Goal: Task Accomplishment & Management: Manage account settings

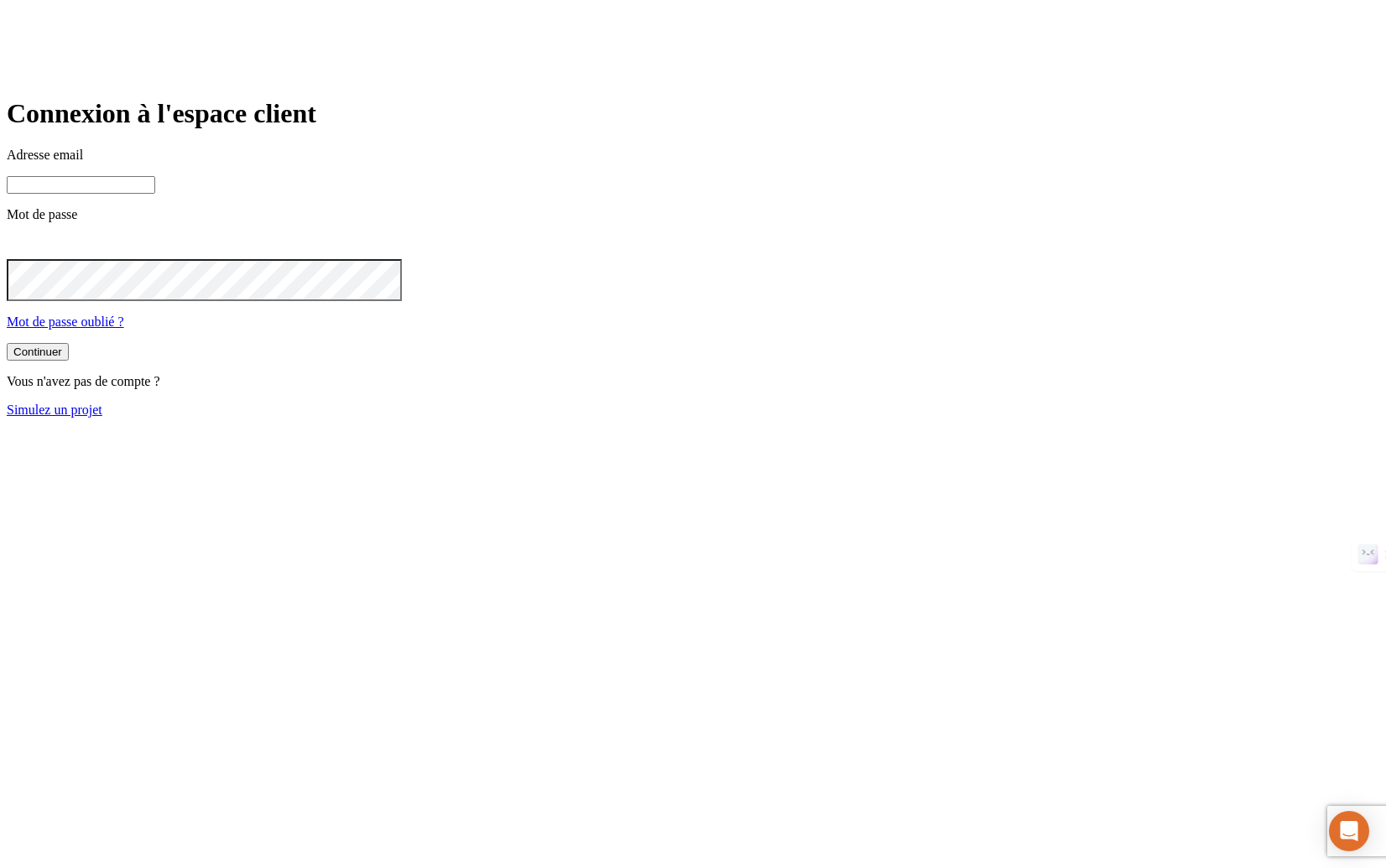
click at [156, 194] on input at bounding box center [81, 185] width 149 height 18
type input "[PERSON_NAME][DOMAIN_NAME][EMAIL_ADDRESS][DOMAIN_NAME]"
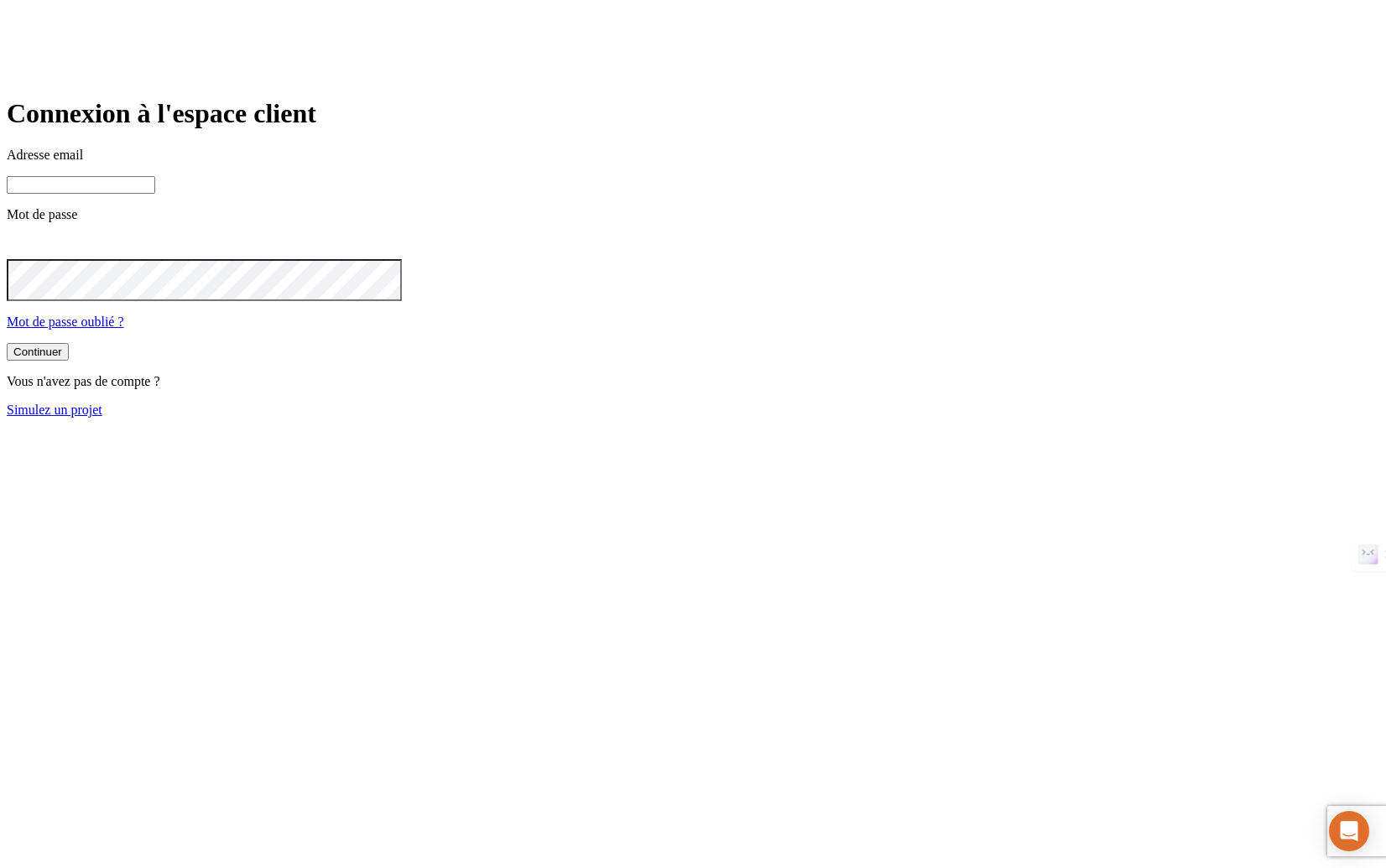
click at [156, 194] on input at bounding box center [81, 185] width 149 height 18
type input "[PERSON_NAME][DOMAIN_NAME][EMAIL_ADDRESS][DOMAIN_NAME]"
click at [7, 344] on button "Continuer" at bounding box center [38, 353] width 62 height 18
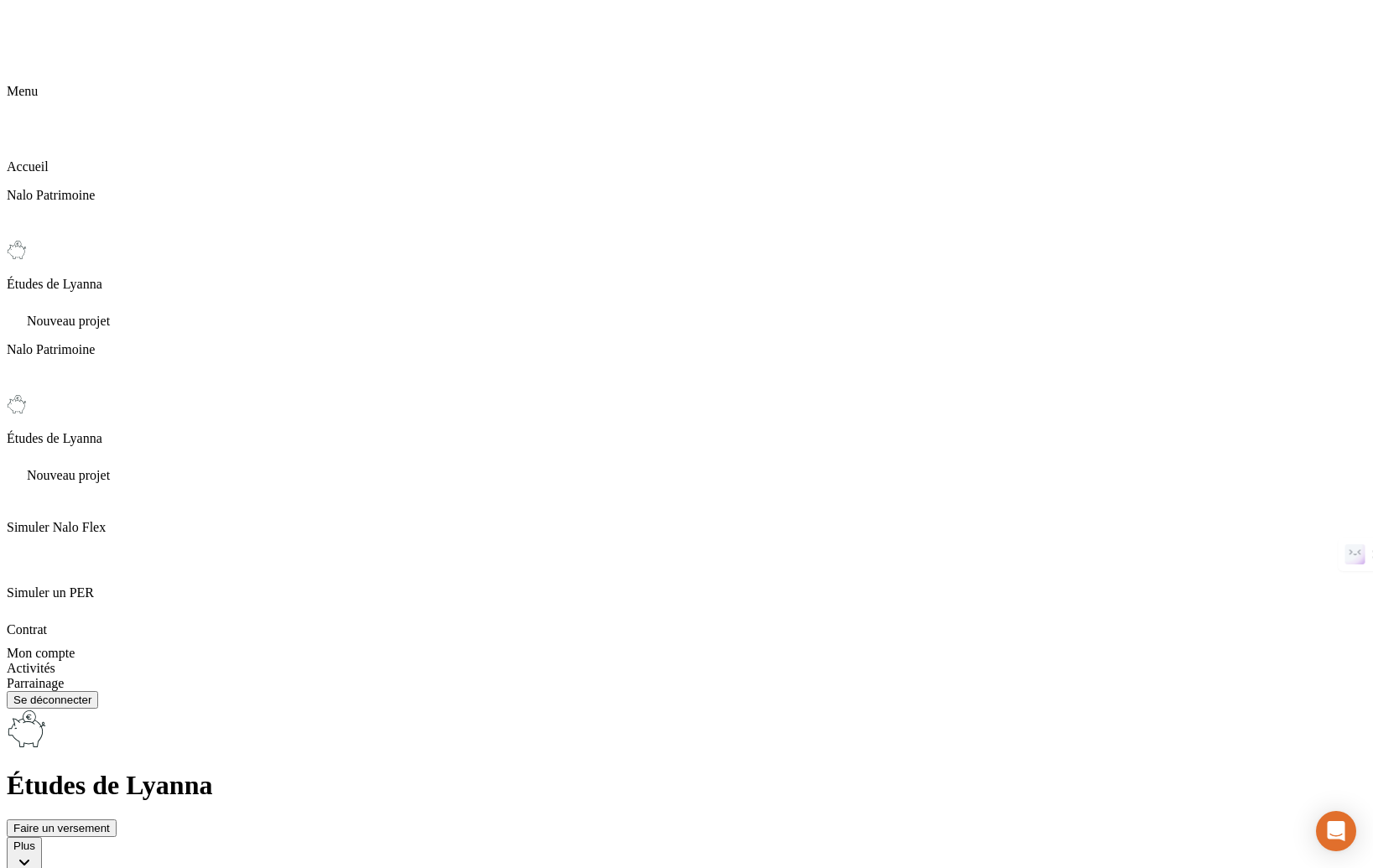
click at [42, 837] on button "Plus" at bounding box center [24, 857] width 35 height 40
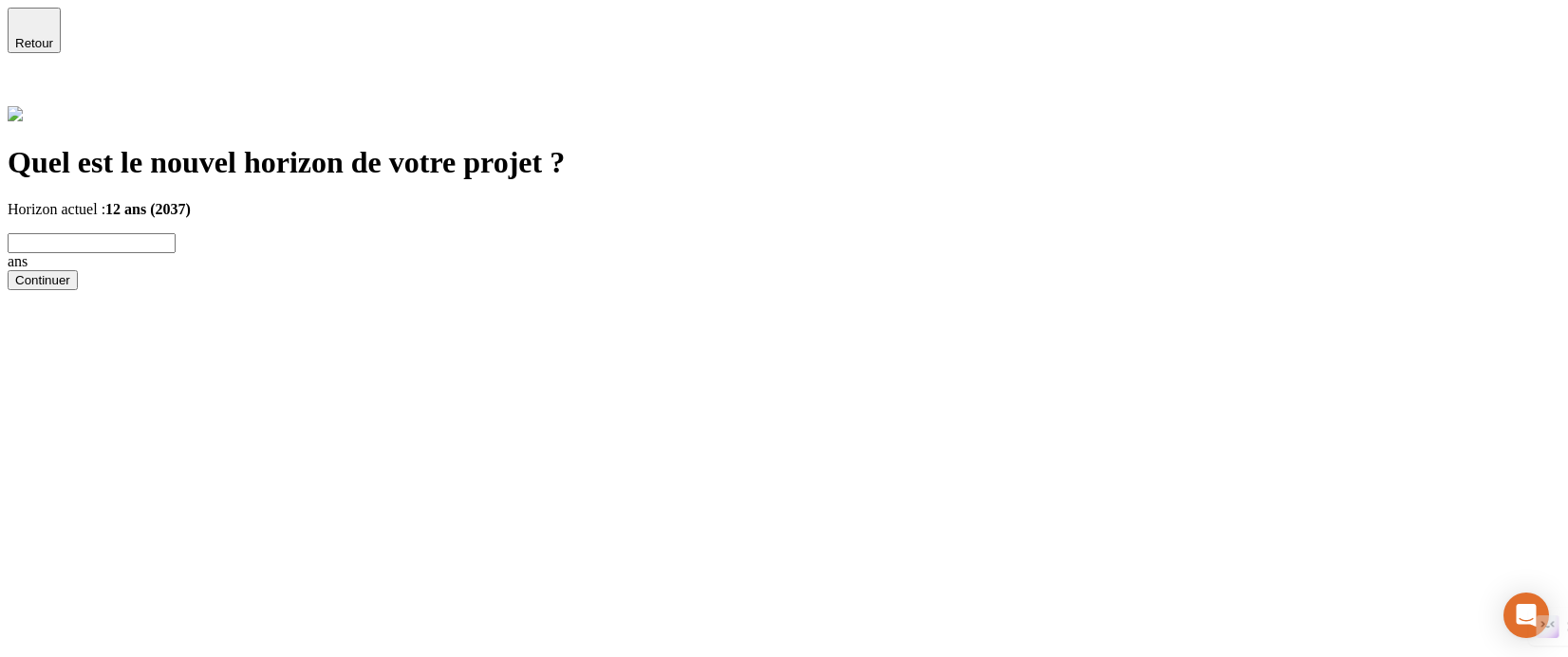
click at [176, 234] on input "text" at bounding box center [92, 243] width 168 height 20
type input "5"
click at [450, 290] on div "Continuer" at bounding box center [784, 280] width 1553 height 20
click at [78, 290] on button "Continuer" at bounding box center [43, 280] width 71 height 20
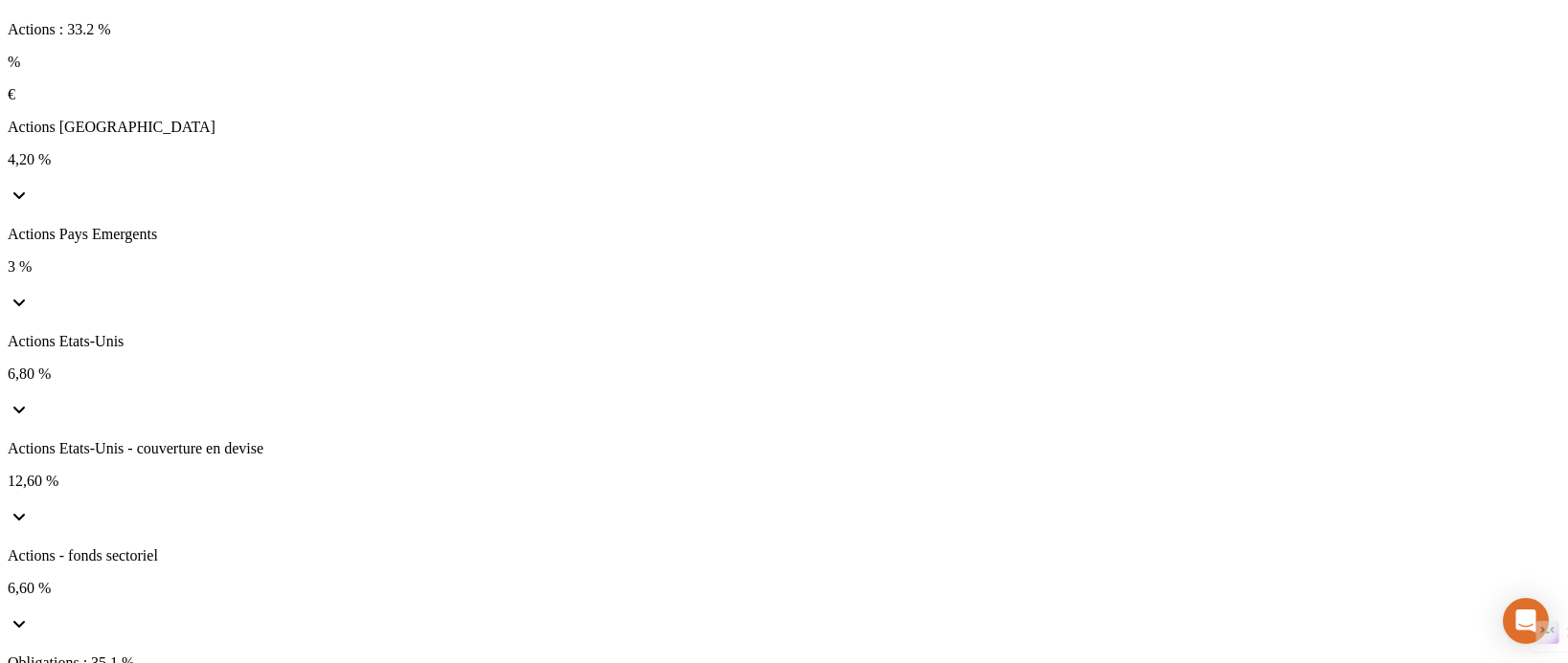
scroll to position [188, 0]
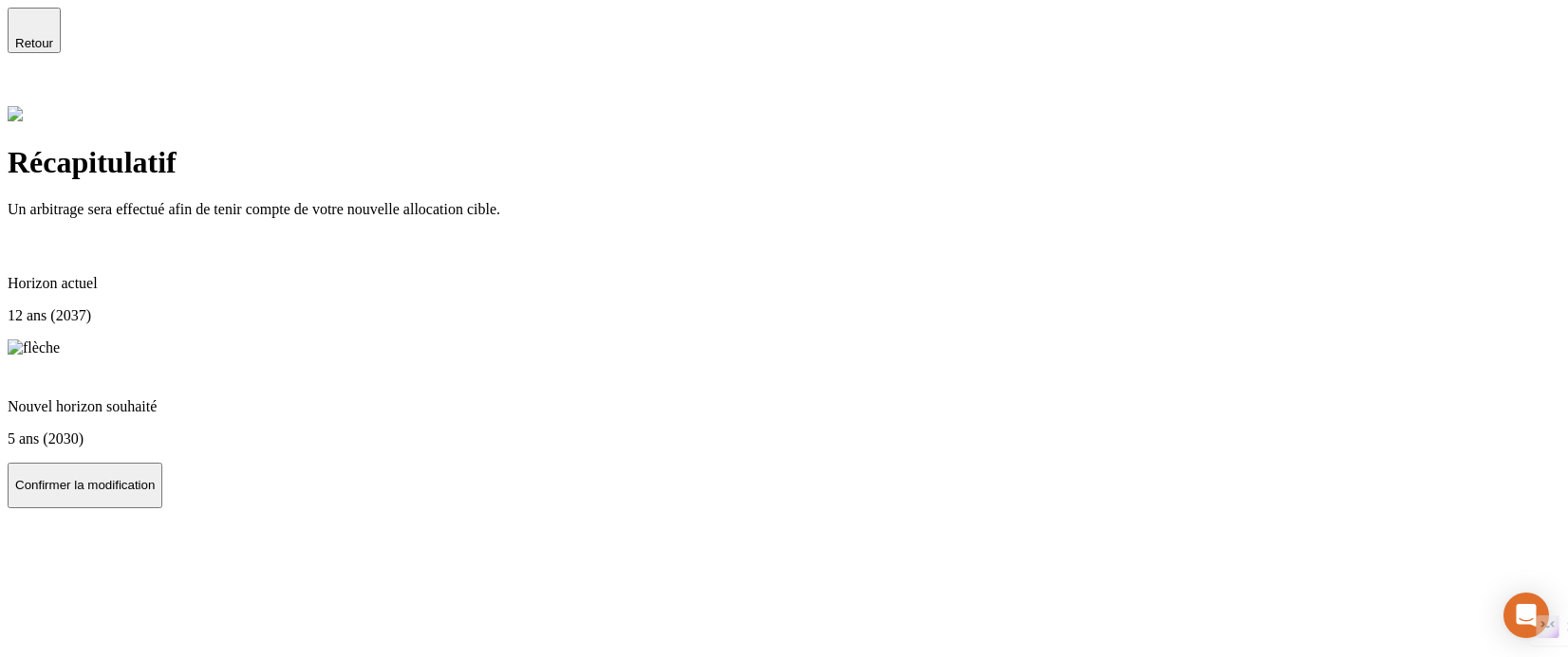
click at [53, 36] on span "Retour" at bounding box center [34, 43] width 38 height 14
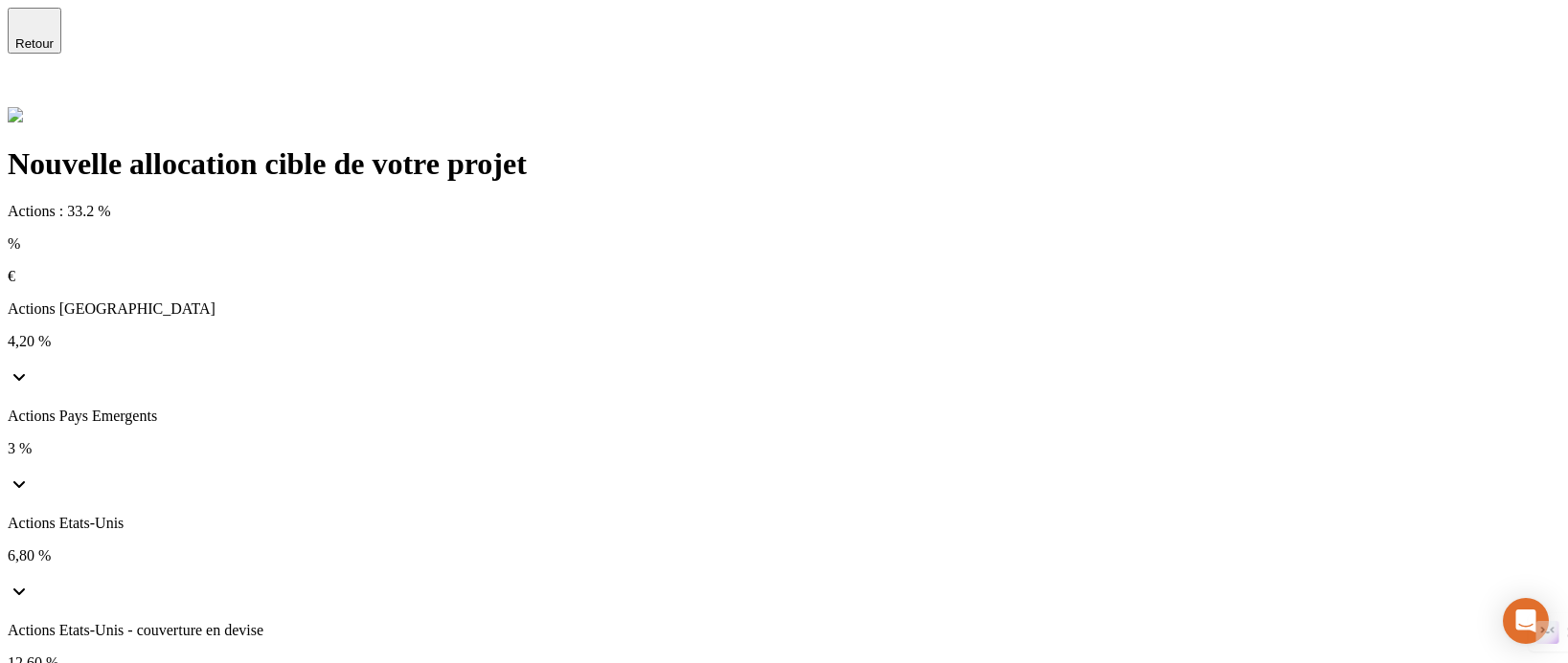
click at [54, 36] on span "Retour" at bounding box center [34, 43] width 38 height 15
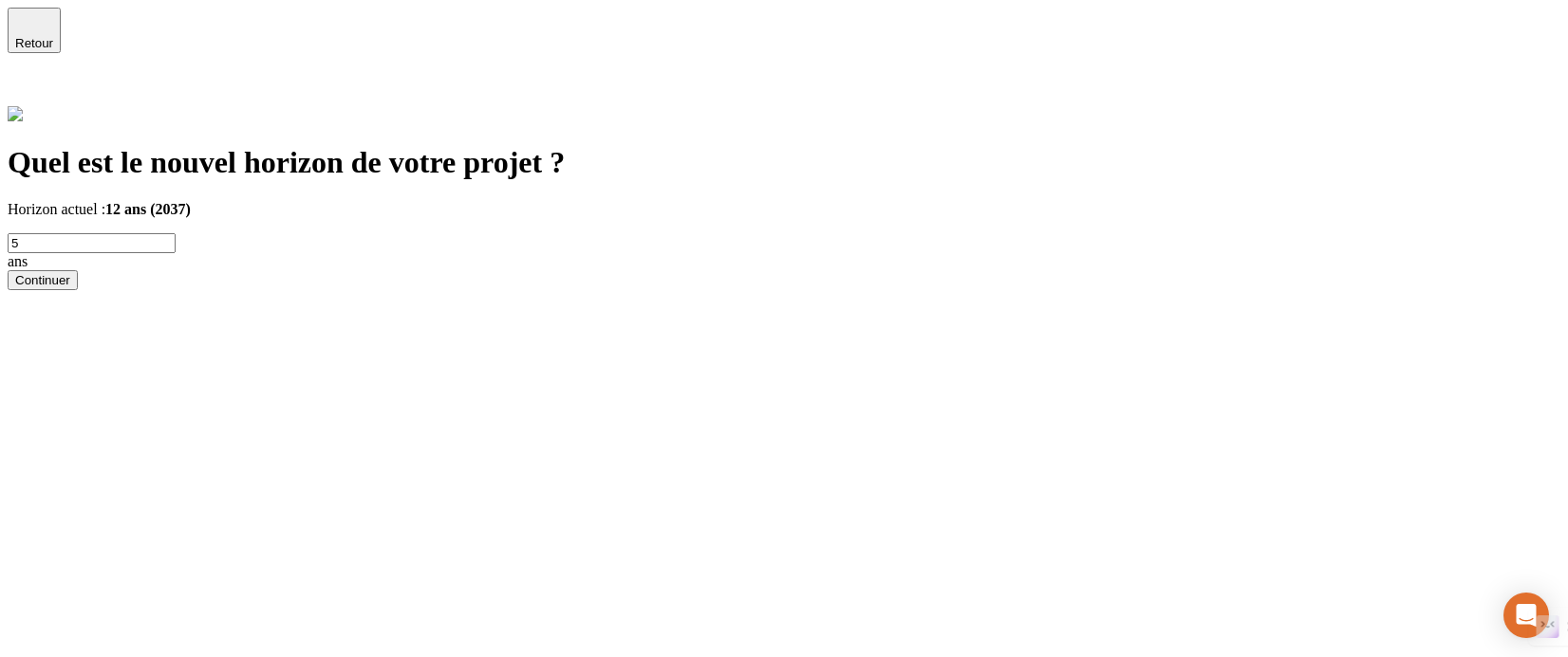
click at [53, 36] on span "Retour" at bounding box center [34, 43] width 38 height 14
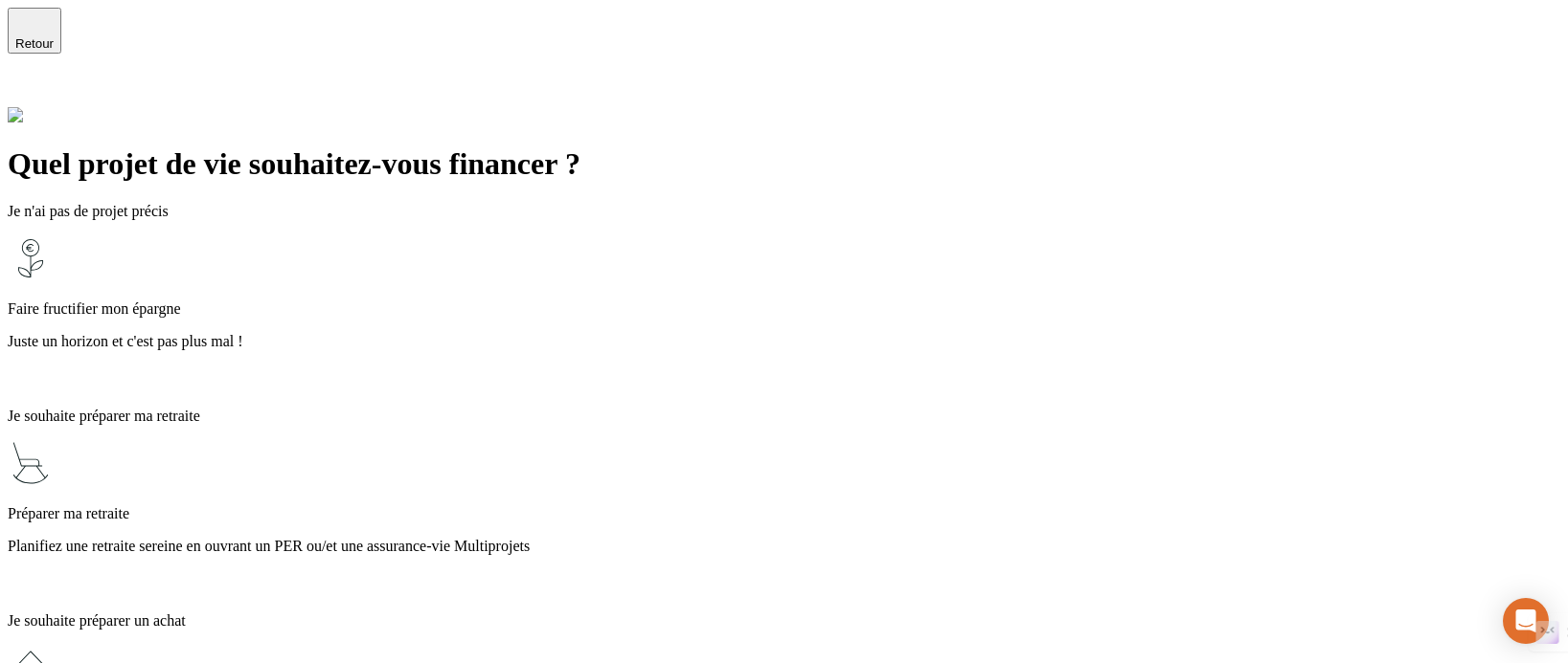
click at [566, 300] on p "Faire fructifier mon épargne" at bounding box center [784, 309] width 1552 height 18
click at [960, 241] on div "Faire fructifier mon épargne Juste un horizon et c'est pas plus mal !" at bounding box center [784, 314] width 1552 height 157
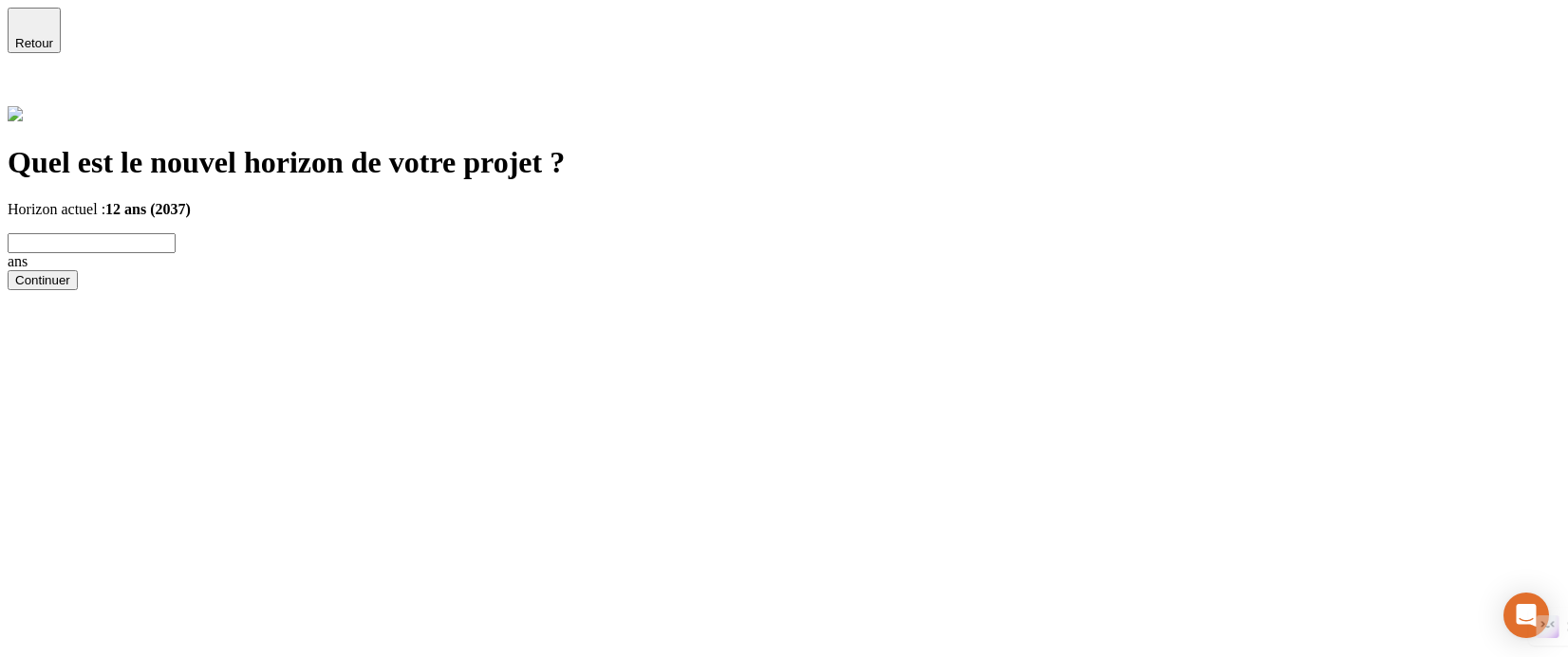
click at [176, 234] on input "text" at bounding box center [92, 243] width 168 height 20
type input "5"
click at [71, 287] on div "Continuer" at bounding box center [43, 280] width 55 height 14
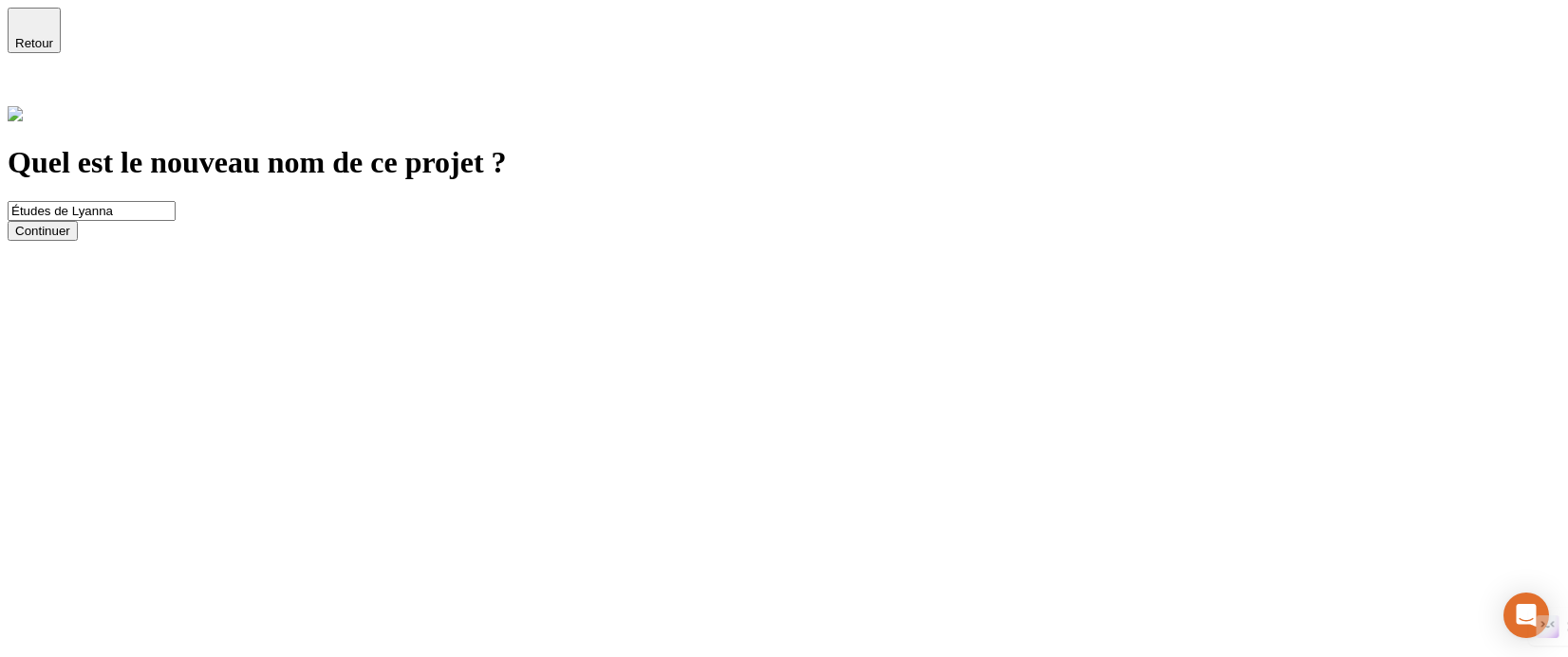
click at [176, 201] on input "Études de Lyanna" at bounding box center [92, 211] width 168 height 20
type input "Fructifier"
click at [71, 238] on div "Continuer" at bounding box center [43, 231] width 55 height 14
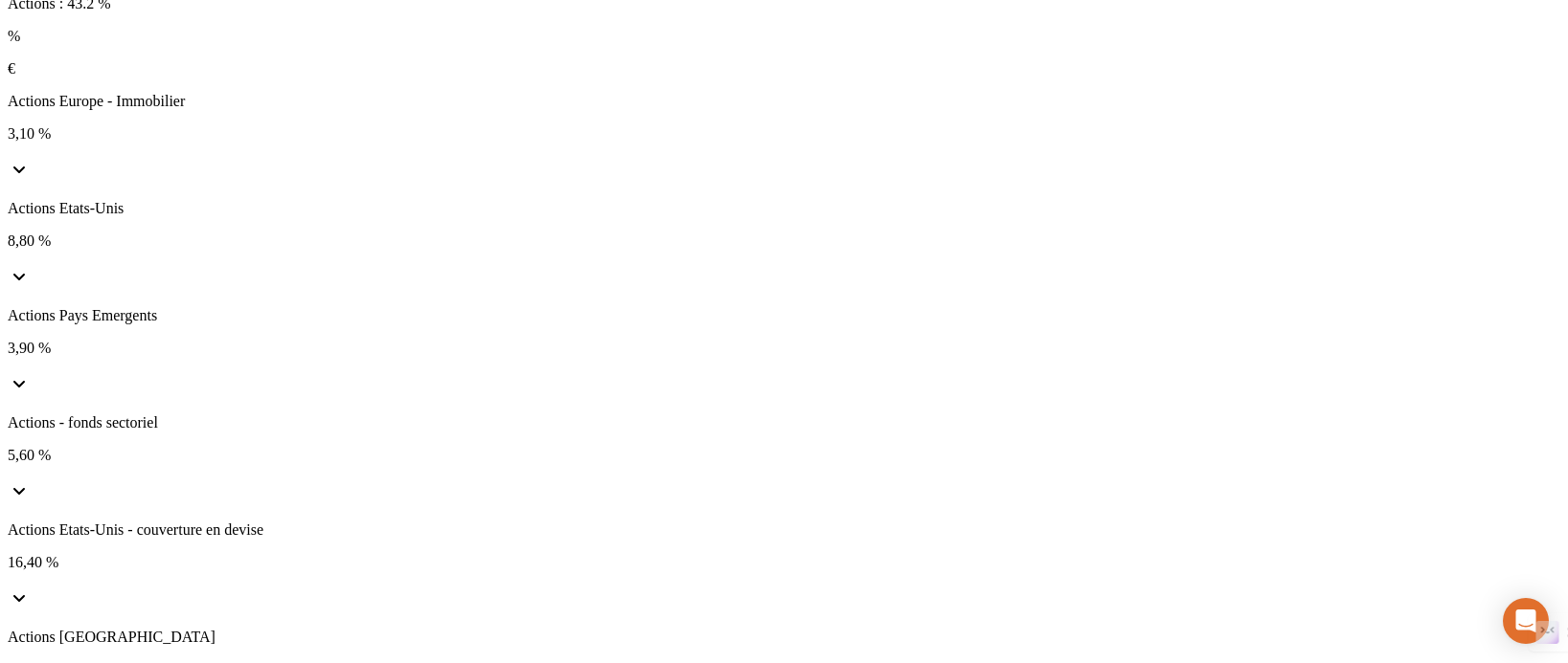
scroll to position [227, 0]
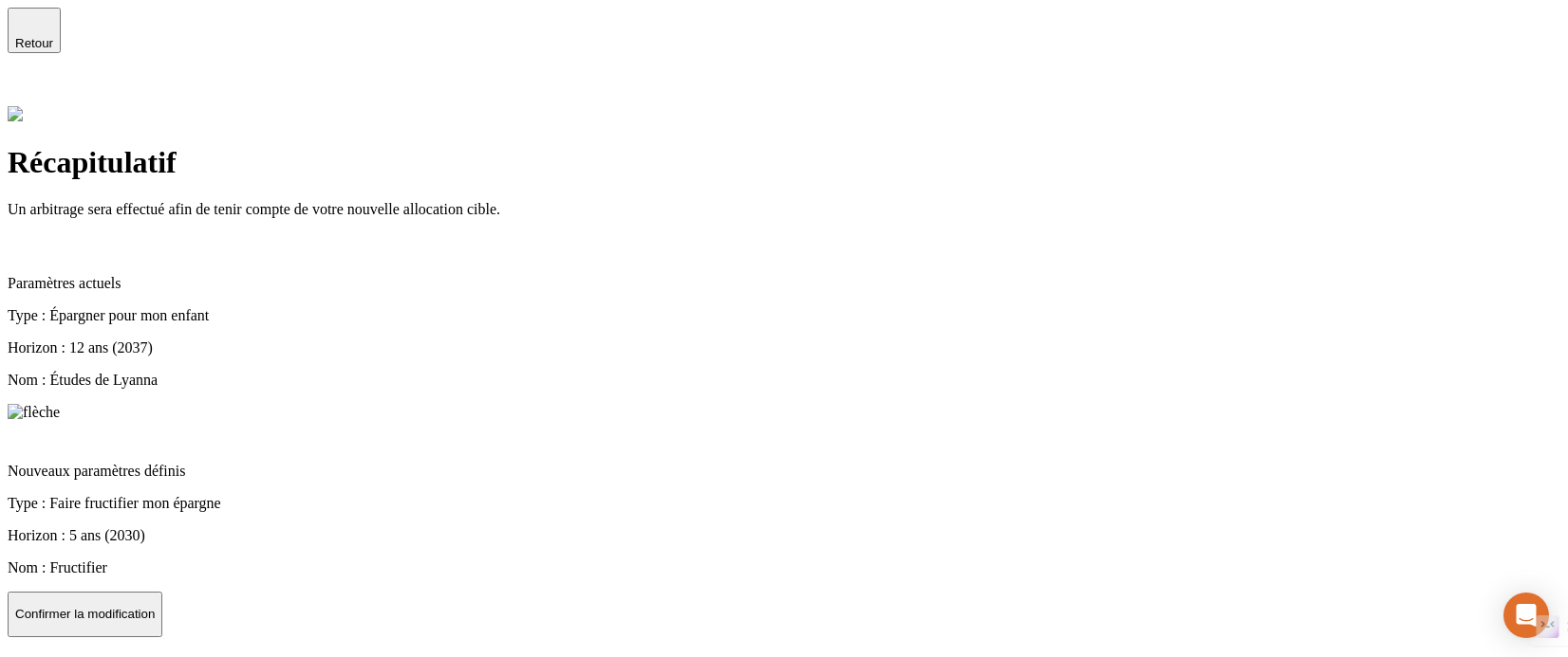
click at [155, 607] on p "Confirmer la modification" at bounding box center [85, 614] width 139 height 14
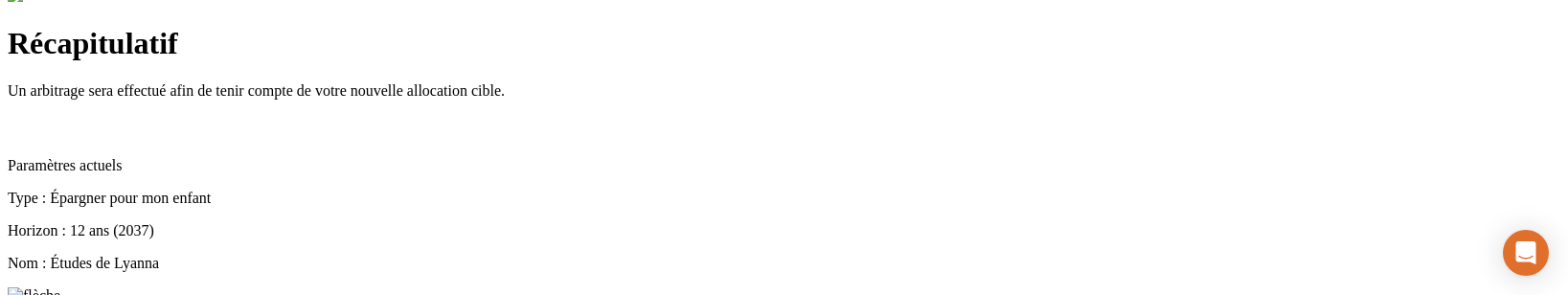
scroll to position [351, 0]
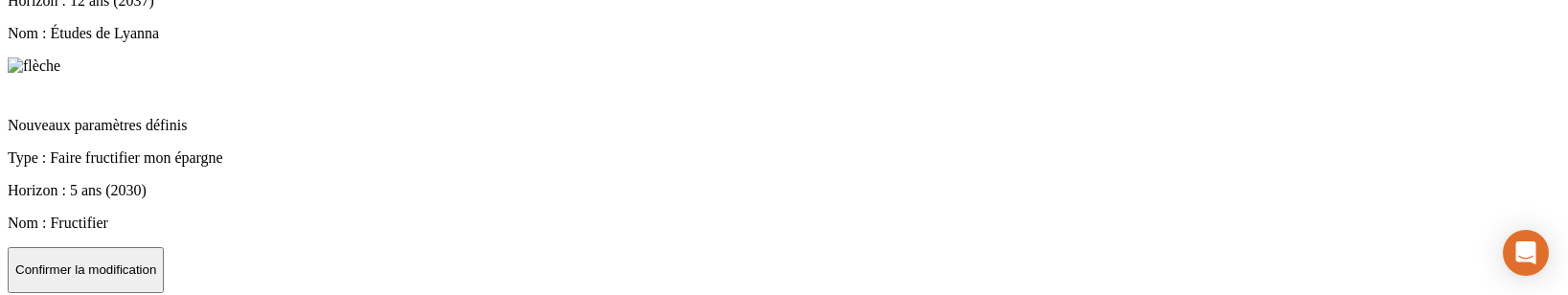
click at [156, 263] on p "Confirmer la modification" at bounding box center [86, 270] width 141 height 15
